Goal: Transaction & Acquisition: Purchase product/service

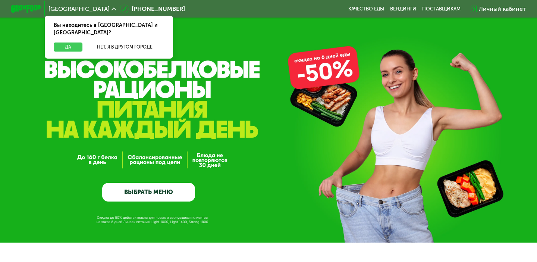
click at [68, 42] on button "Да" at bounding box center [68, 46] width 29 height 9
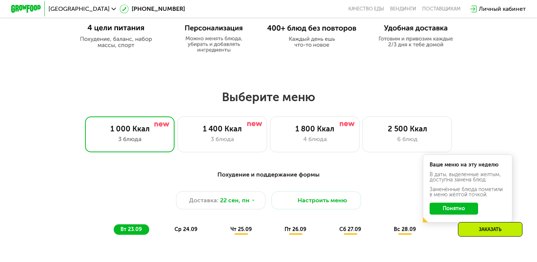
scroll to position [416, 0]
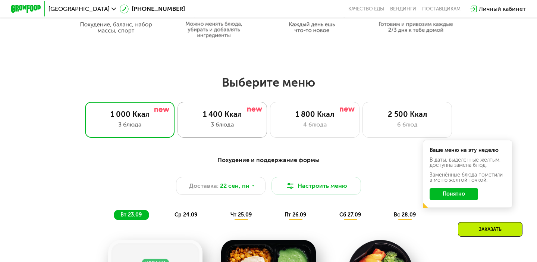
click at [224, 120] on div "3 блюда" at bounding box center [222, 124] width 74 height 9
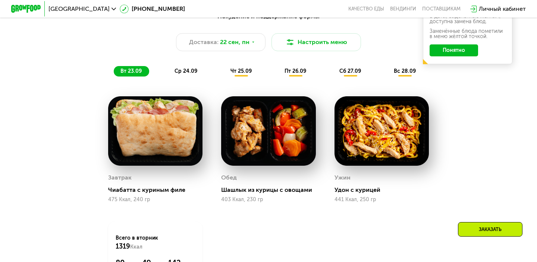
scroll to position [561, 0]
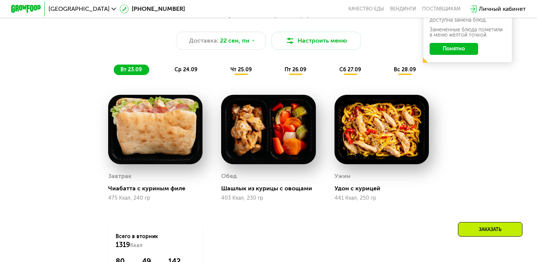
click at [186, 69] on span "ср 24.09" at bounding box center [185, 69] width 23 height 6
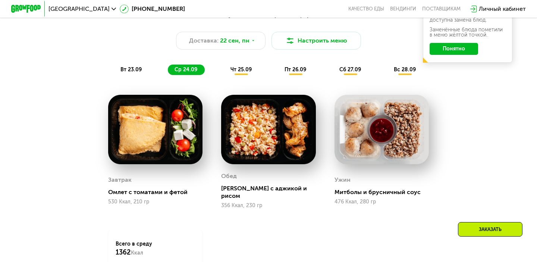
click at [241, 70] on span "чт 25.09" at bounding box center [240, 69] width 21 height 6
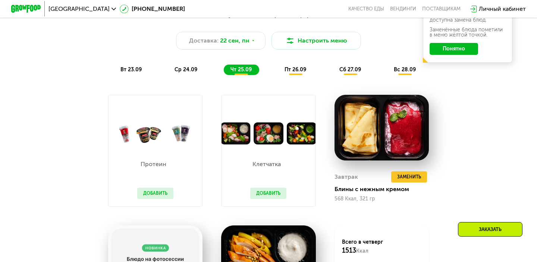
click at [196, 64] on div "ср 24.09" at bounding box center [186, 69] width 37 height 10
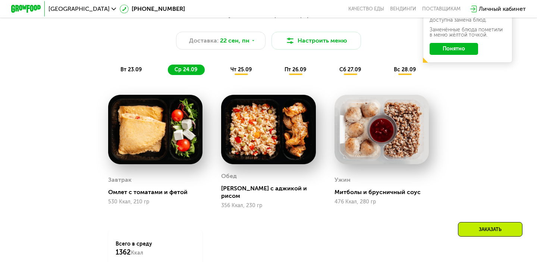
click at [243, 70] on span "чт 25.09" at bounding box center [240, 69] width 21 height 6
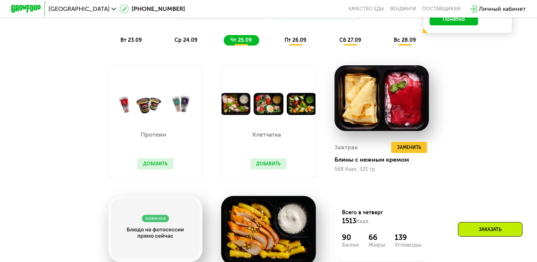
scroll to position [586, 0]
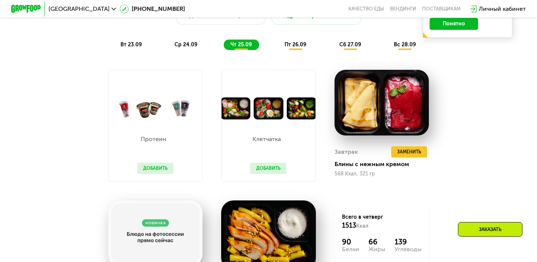
click at [292, 43] on span "пт 26.09" at bounding box center [295, 44] width 22 height 6
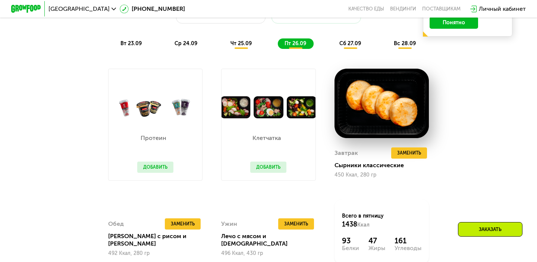
scroll to position [569, 0]
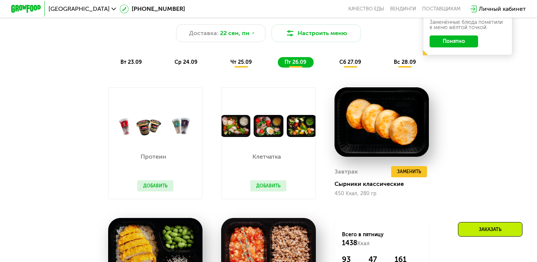
click at [229, 64] on div "чт 25.09" at bounding box center [241, 62] width 35 height 10
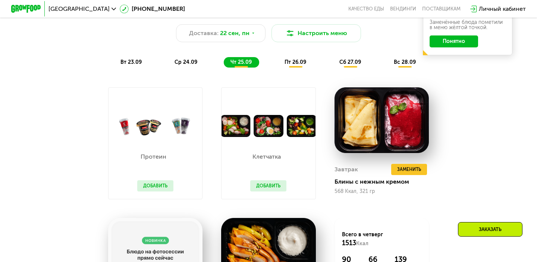
click at [191, 59] on div "ср 24.09" at bounding box center [186, 62] width 37 height 10
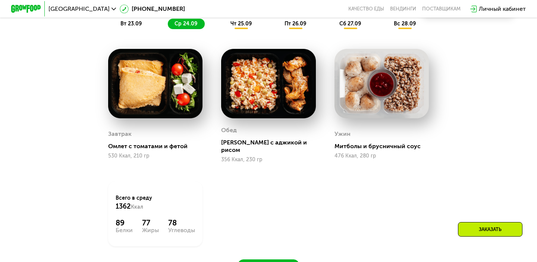
scroll to position [576, 0]
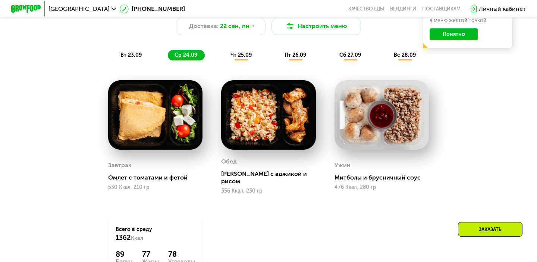
click at [399, 59] on div "вс 28.09" at bounding box center [405, 55] width 36 height 10
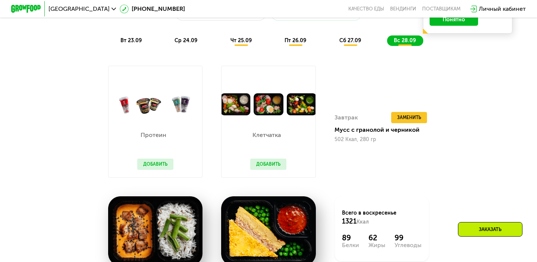
scroll to position [547, 0]
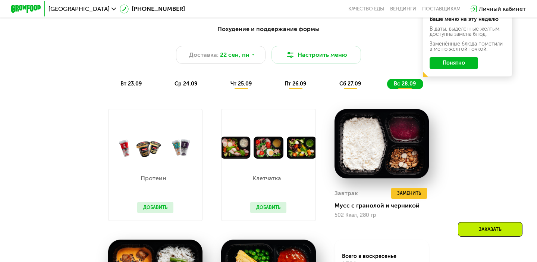
click at [345, 81] on span "сб 27.09" at bounding box center [350, 83] width 22 height 6
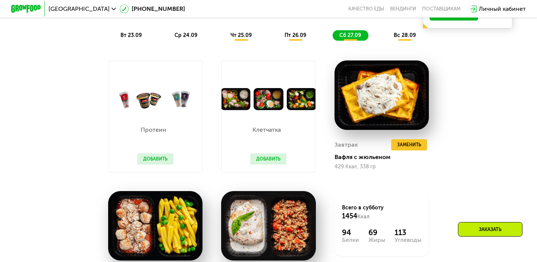
scroll to position [584, 0]
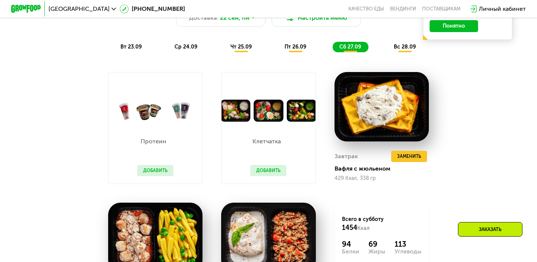
click at [291, 50] on div "пт 26.09" at bounding box center [296, 47] width 36 height 10
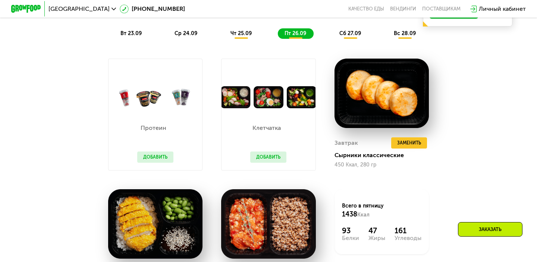
scroll to position [481, 0]
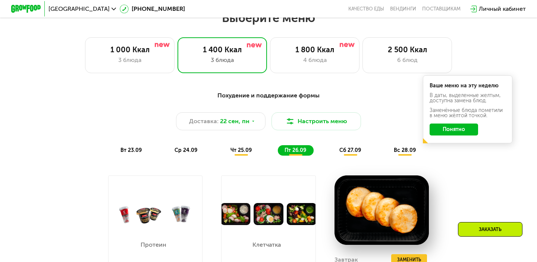
click at [231, 148] on span "чт 25.09" at bounding box center [240, 150] width 21 height 6
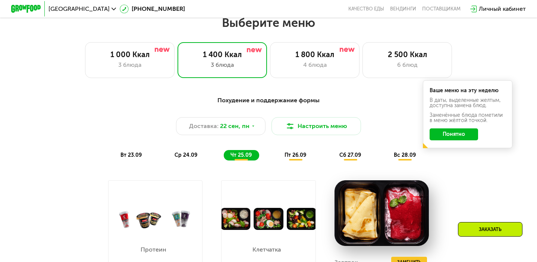
scroll to position [475, 0]
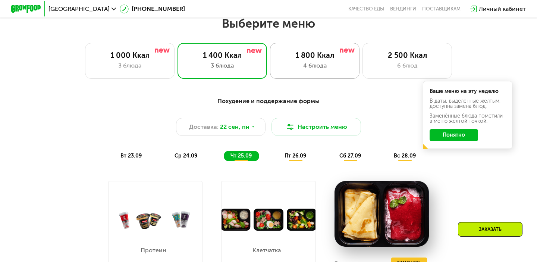
click at [328, 52] on div "1 800 Ккал" at bounding box center [315, 55] width 74 height 9
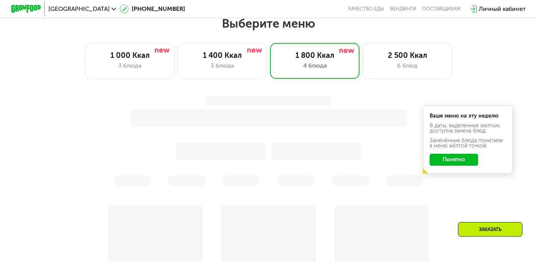
click at [456, 159] on button "Понятно" at bounding box center [453, 160] width 48 height 12
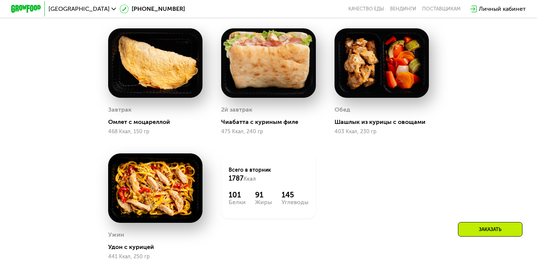
scroll to position [546, 0]
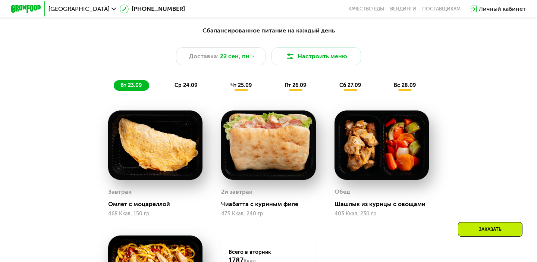
click at [197, 91] on div "Сбалансированное питание на каждый день Доставка: [DATE] Настроить меню вт 23.0…" at bounding box center [268, 58] width 450 height 73
click at [192, 85] on span "ср 24.09" at bounding box center [185, 85] width 23 height 6
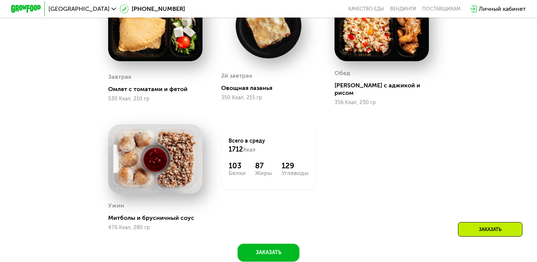
scroll to position [664, 0]
click at [168, 171] on img at bounding box center [155, 158] width 94 height 69
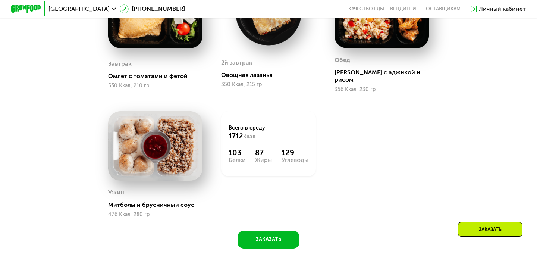
scroll to position [679, 0]
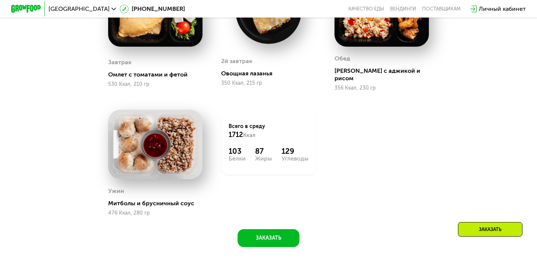
click at [130, 199] on div "Митболы и брусничный соус" at bounding box center [158, 202] width 100 height 7
drag, startPoint x: 199, startPoint y: 199, endPoint x: 104, endPoint y: 196, distance: 95.4
click at [104, 196] on div "Ужин Митболы и брусничный соус 476 Ккал, 280 гр" at bounding box center [155, 162] width 113 height 125
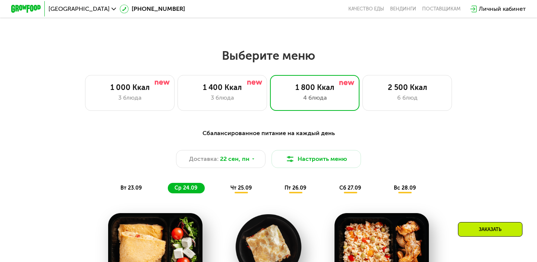
scroll to position [450, 0]
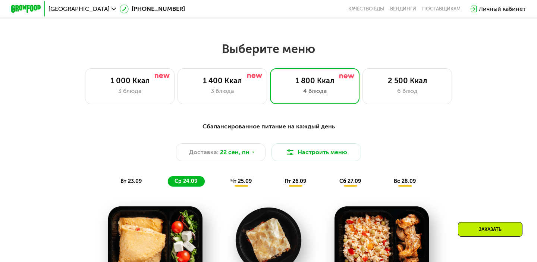
click at [143, 61] on div "Выберите меню 1 000 Ккал 3 блюда 1 400 Ккал 3 блюда 1 800 Ккал 4 блюда 2 500 Кк…" at bounding box center [268, 72] width 537 height 63
click at [143, 76] on div "1 000 Ккал" at bounding box center [130, 80] width 74 height 9
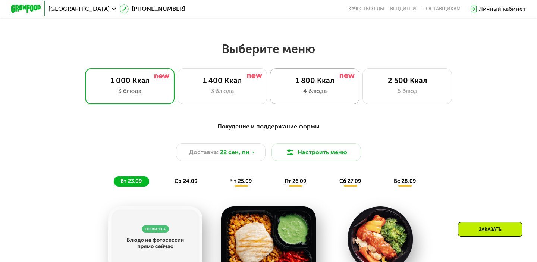
click at [322, 80] on div "1 800 Ккал" at bounding box center [315, 80] width 74 height 9
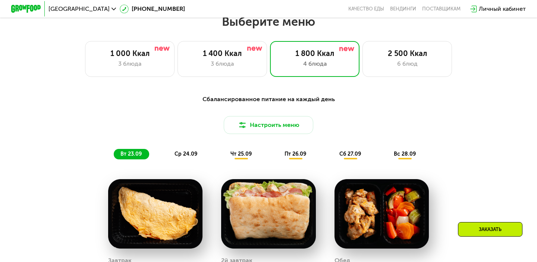
scroll to position [484, 0]
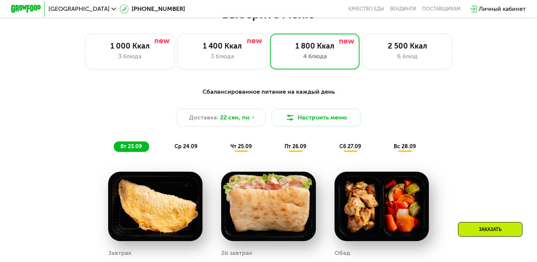
click at [239, 148] on span "чт 25.09" at bounding box center [240, 146] width 21 height 6
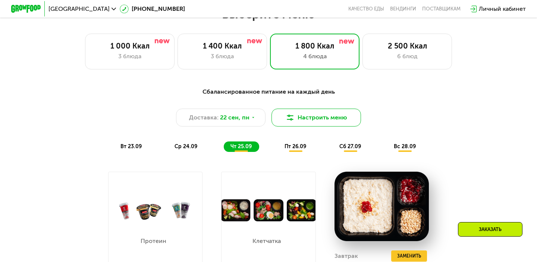
click at [312, 123] on button "Настроить меню" at bounding box center [315, 117] width 89 height 18
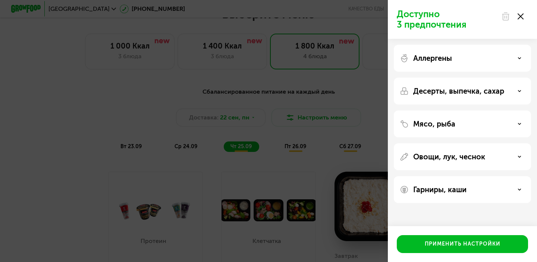
click at [330, 162] on div "Доступно 3 предпочтения Аллергены Десерты, выпечка, сахар Мясо, рыба Овощи, лук…" at bounding box center [268, 131] width 537 height 262
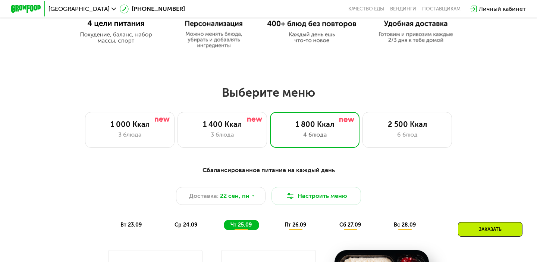
scroll to position [408, 0]
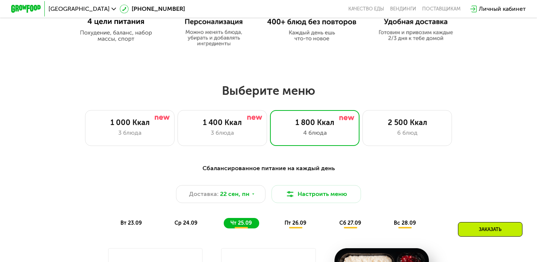
click at [283, 226] on div "пт 26.09" at bounding box center [296, 223] width 36 height 10
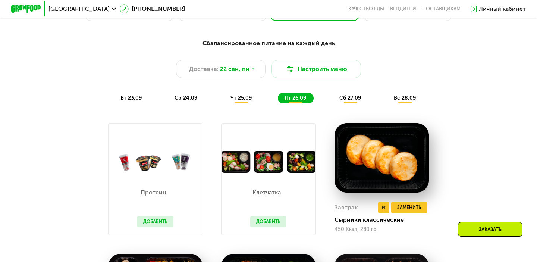
scroll to position [528, 0]
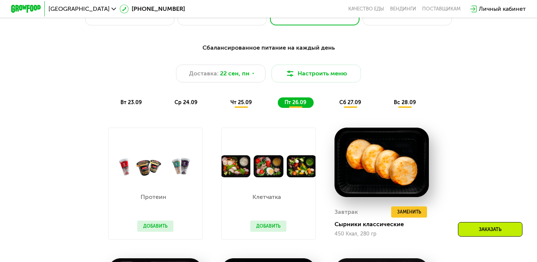
click at [346, 99] on span "сб 27.09" at bounding box center [350, 102] width 22 height 6
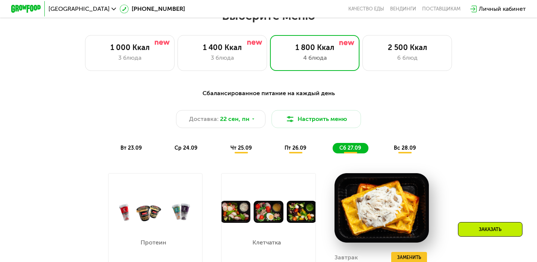
scroll to position [468, 0]
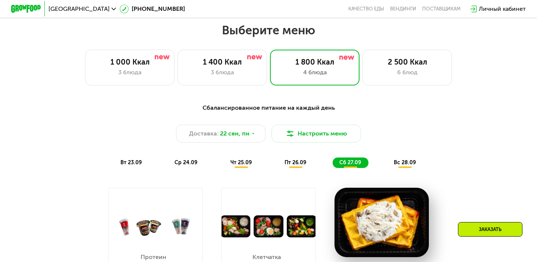
click at [398, 162] on span "вс 28.09" at bounding box center [404, 162] width 22 height 6
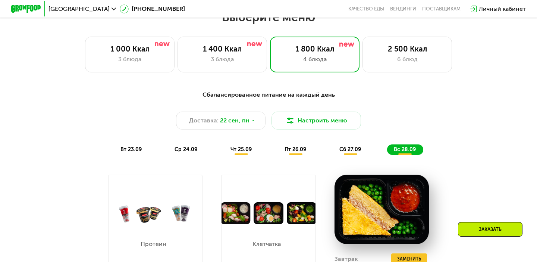
scroll to position [460, 0]
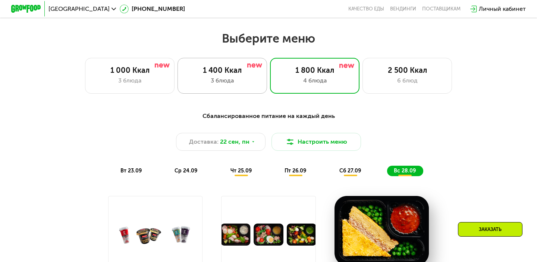
click at [222, 77] on div "3 блюда" at bounding box center [222, 80] width 74 height 9
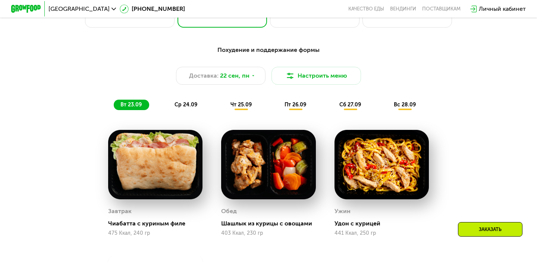
scroll to position [645, 0]
